Goal: Find specific page/section: Find specific page/section

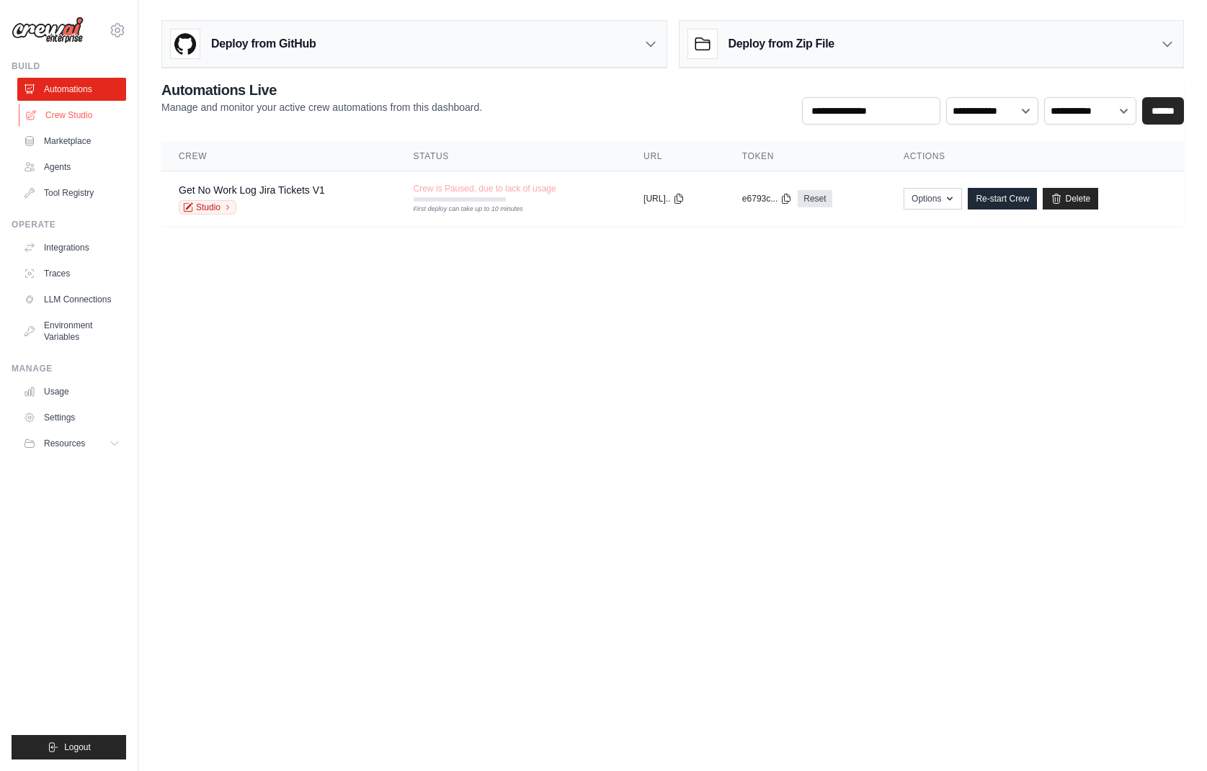
click at [80, 112] on link "Crew Studio" at bounding box center [73, 115] width 109 height 23
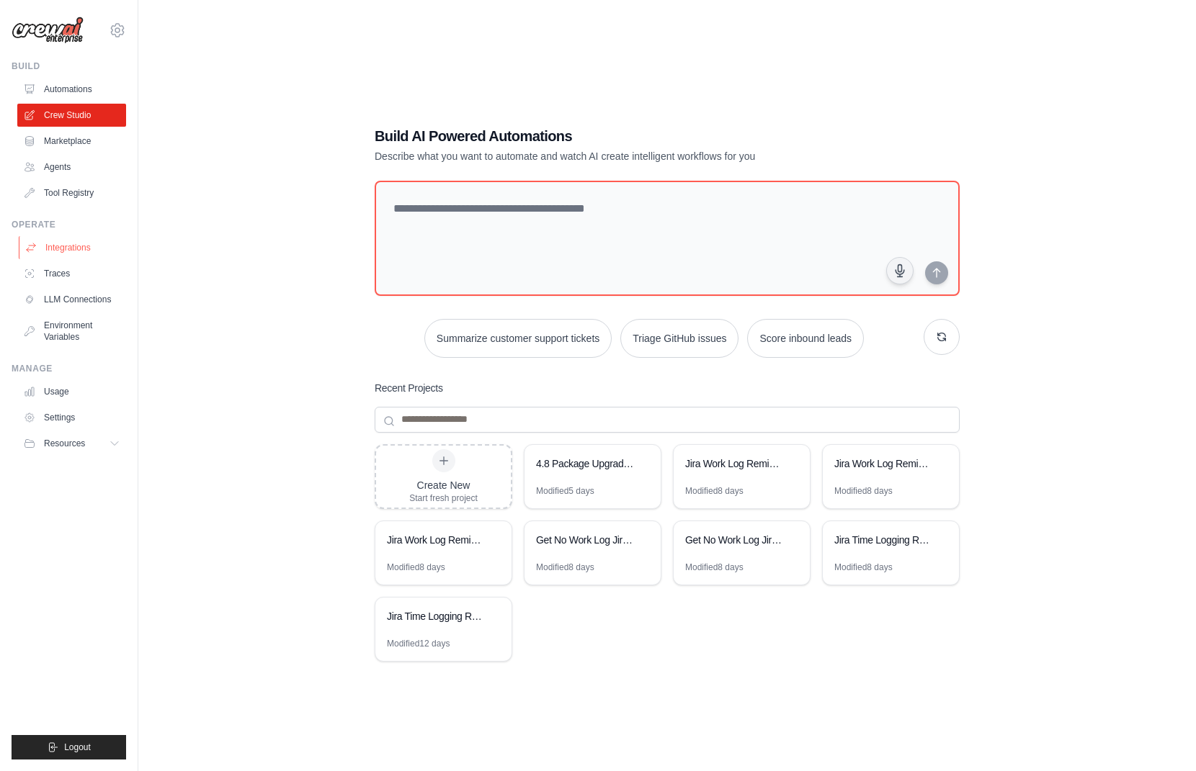
click at [63, 245] on link "Integrations" at bounding box center [73, 247] width 109 height 23
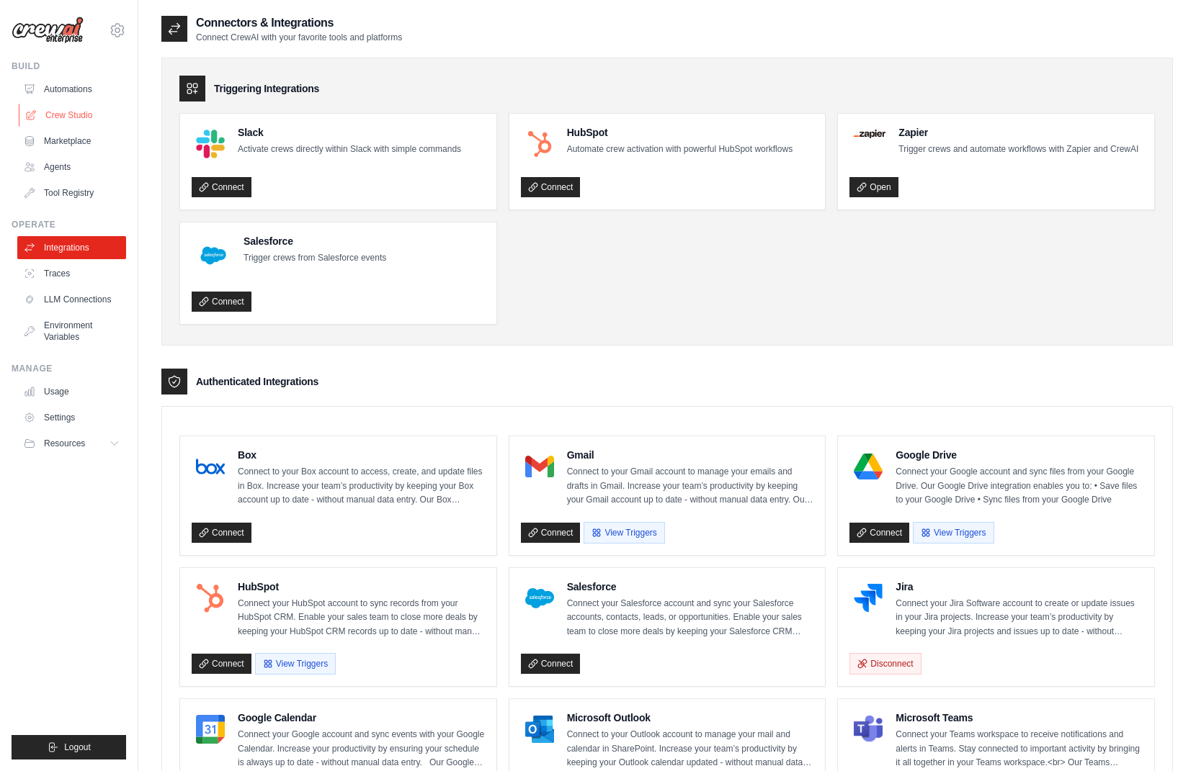
click at [53, 104] on link "Crew Studio" at bounding box center [73, 115] width 109 height 23
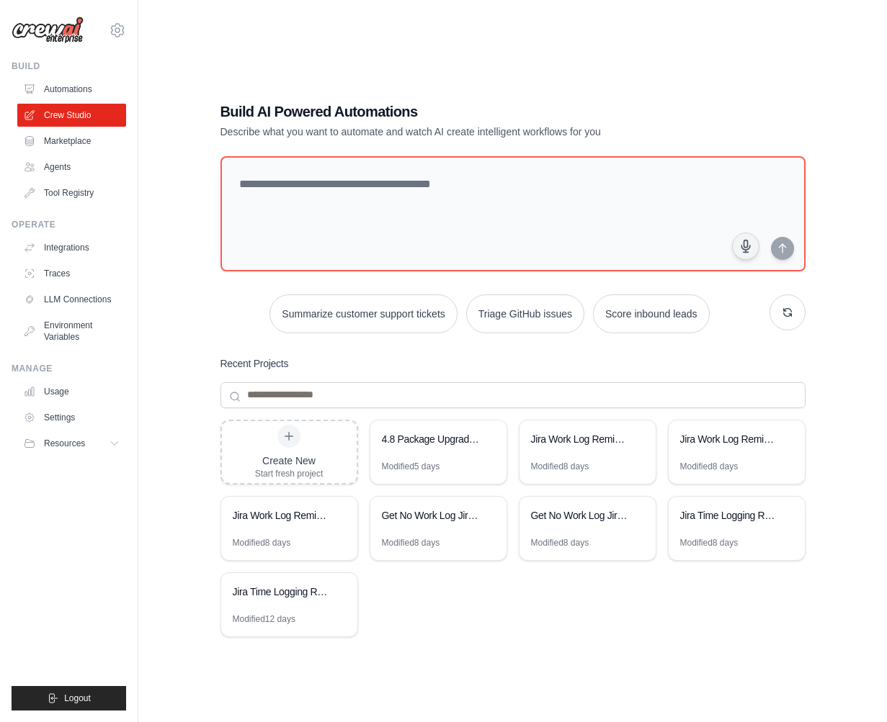
click at [398, 89] on div "Build AI Powered Automations Describe what you want to automate and watch AI cr…" at bounding box center [512, 376] width 619 height 595
click at [86, 253] on link "Integrations" at bounding box center [73, 247] width 109 height 23
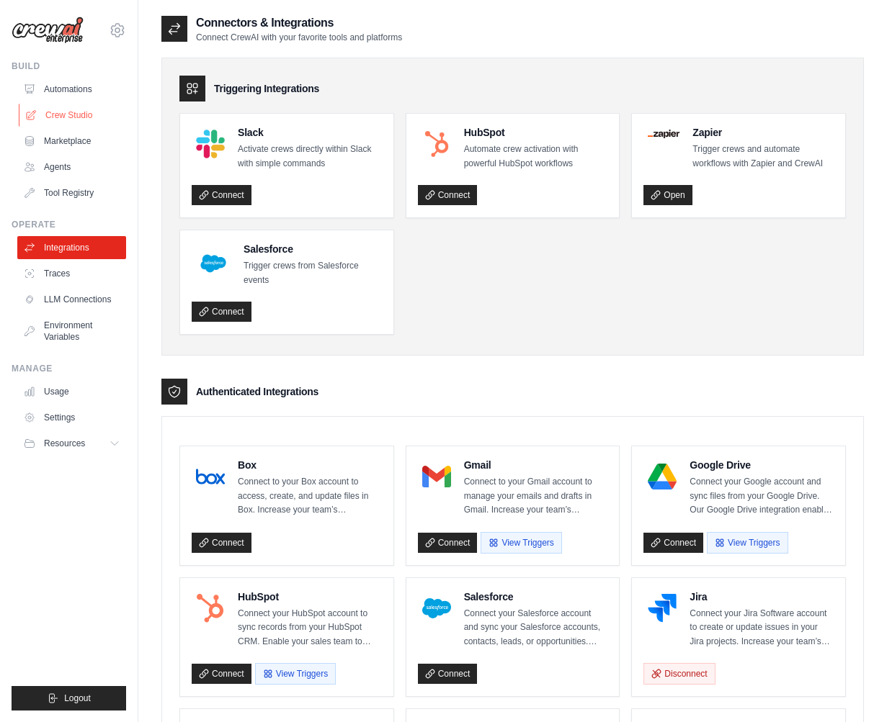
click at [79, 112] on link "Crew Studio" at bounding box center [73, 115] width 109 height 23
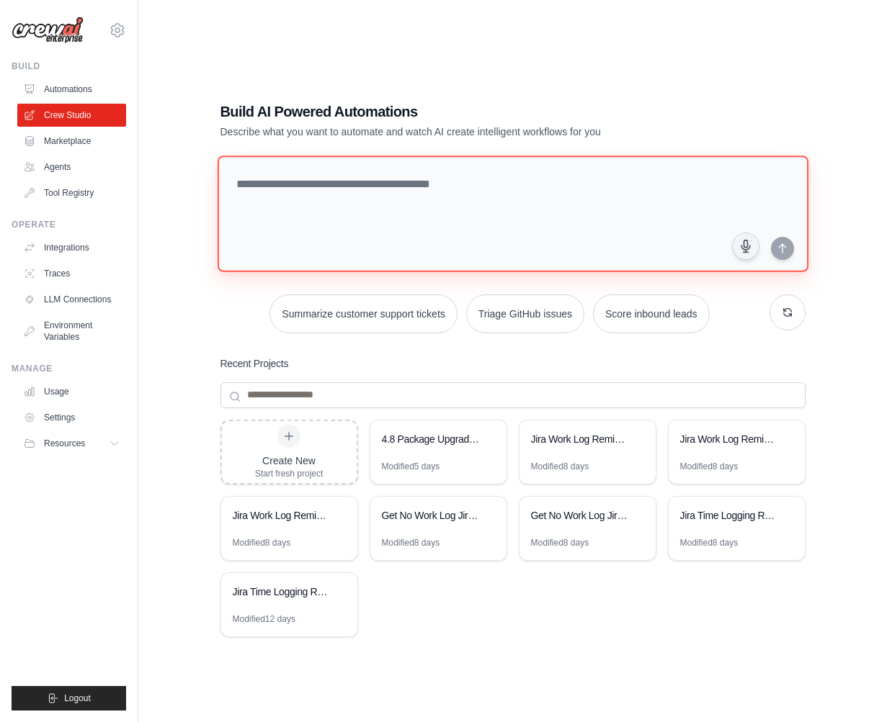
click at [377, 236] on textarea at bounding box center [512, 214] width 591 height 117
